Goal: Task Accomplishment & Management: Manage account settings

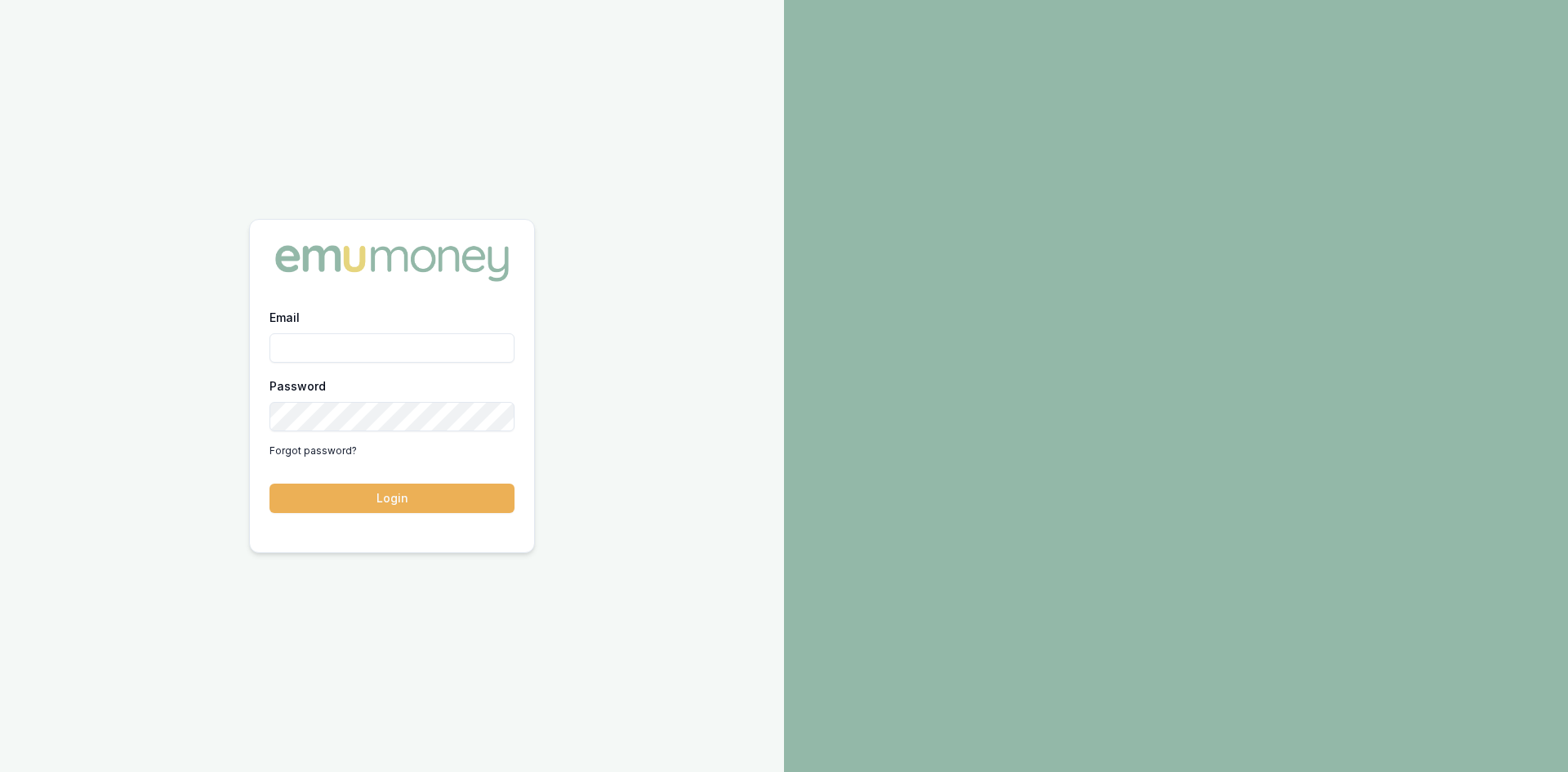
click at [384, 350] on input "Email" at bounding box center [392, 347] width 245 height 29
type input "[PERSON_NAME][EMAIL_ADDRESS][DOMAIN_NAME]"
click at [447, 493] on button "Login" at bounding box center [392, 498] width 245 height 29
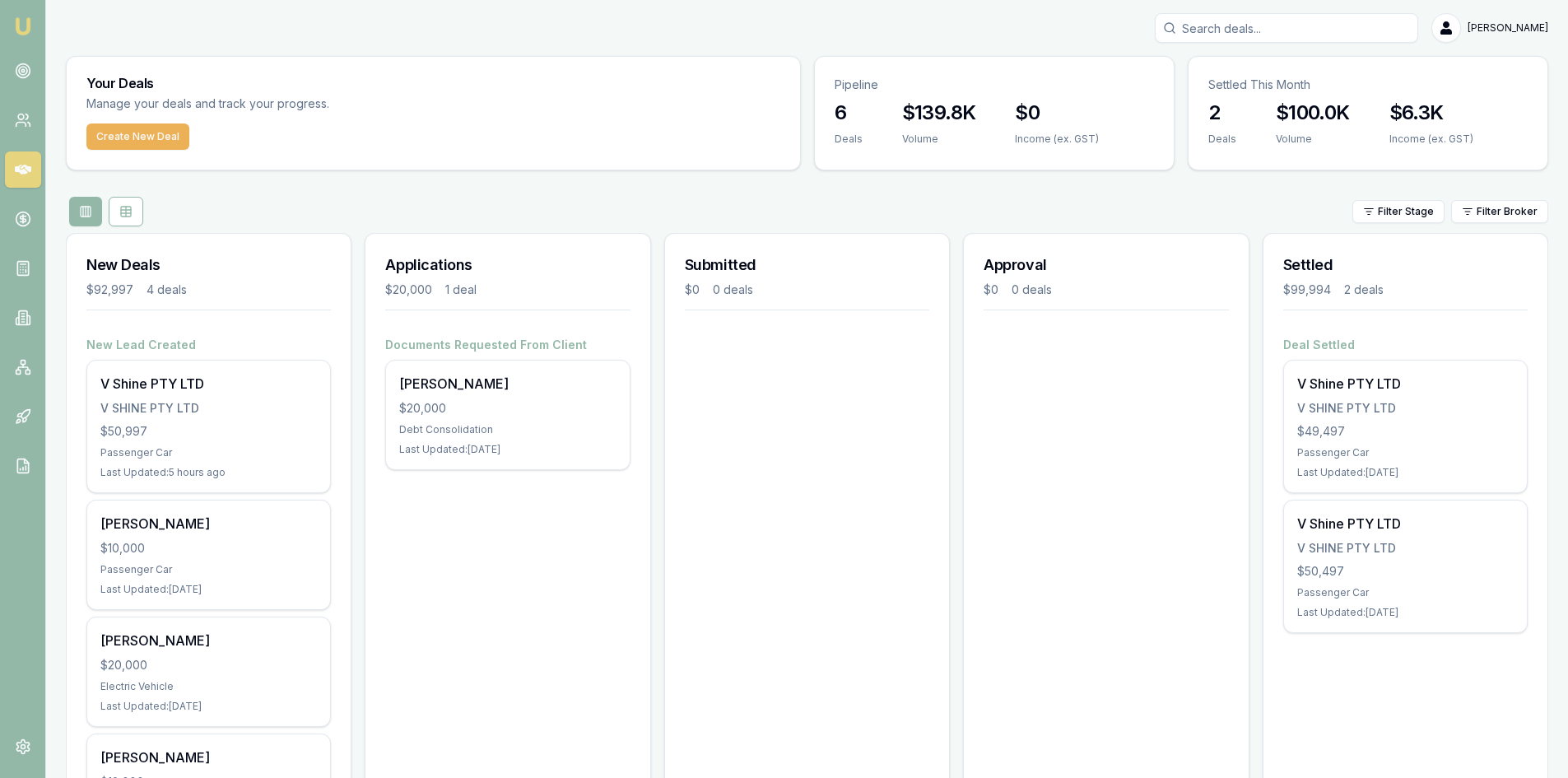
click at [1092, 24] on div "[PERSON_NAME]" at bounding box center [807, 27] width 1483 height 29
